Goal: Navigation & Orientation: Find specific page/section

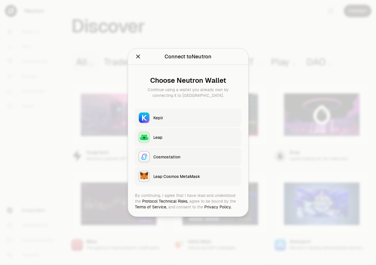
click at [162, 115] on div "Keplr" at bounding box center [195, 118] width 85 height 6
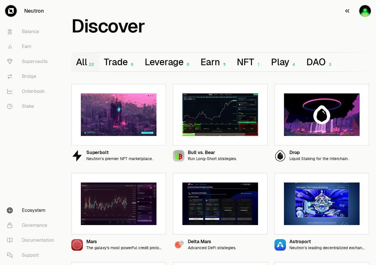
click at [364, 11] on img "button" at bounding box center [364, 10] width 11 height 11
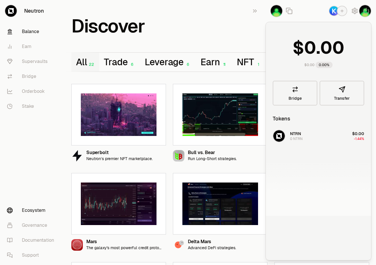
click at [24, 30] on link "Balance" at bounding box center [32, 31] width 60 height 15
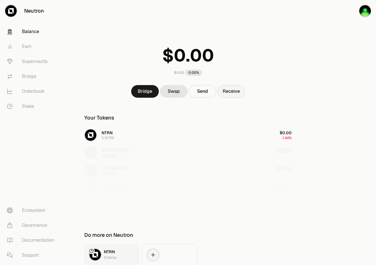
click at [236, 91] on button "Receive" at bounding box center [231, 91] width 28 height 13
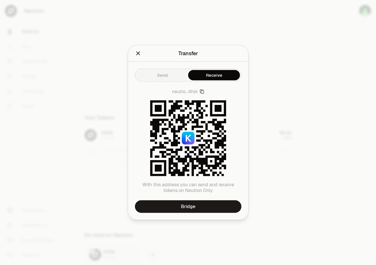
click at [201, 92] on icon "button" at bounding box center [201, 91] width 5 height 5
drag, startPoint x: 137, startPoint y: 54, endPoint x: 120, endPoint y: 57, distance: 17.2
click at [137, 54] on icon "Close" at bounding box center [138, 53] width 4 height 4
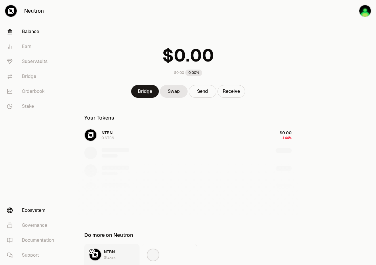
click at [35, 210] on link "Ecosystem" at bounding box center [32, 210] width 60 height 15
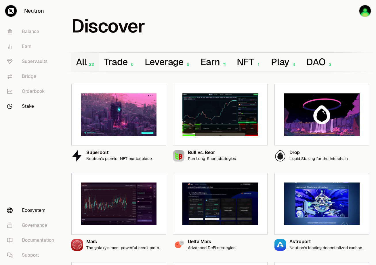
click at [28, 108] on link "Stake" at bounding box center [32, 106] width 60 height 15
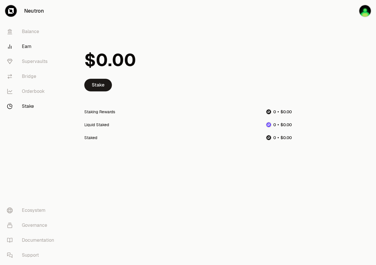
click at [29, 47] on link "Earn" at bounding box center [32, 46] width 60 height 15
click at [31, 76] on link "Bridge" at bounding box center [32, 76] width 60 height 15
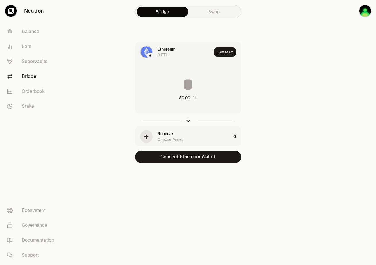
click at [207, 15] on link "Swap" at bounding box center [213, 12] width 51 height 10
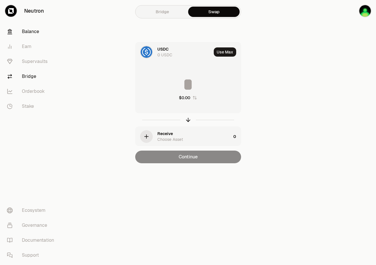
click at [31, 29] on link "Balance" at bounding box center [32, 31] width 60 height 15
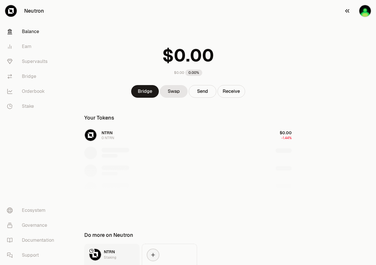
click at [364, 16] on img "button" at bounding box center [364, 10] width 11 height 11
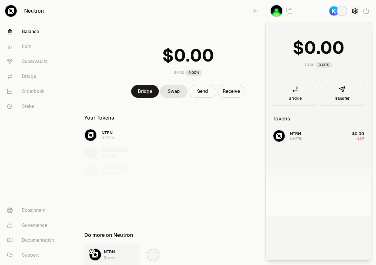
click at [355, 13] on icon "button" at bounding box center [354, 11] width 5 height 6
